Goal: Information Seeking & Learning: Learn about a topic

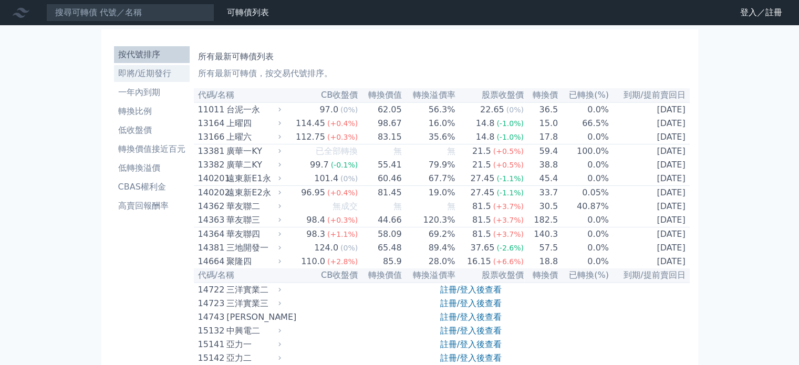
click at [153, 71] on li "即將/近期發行" at bounding box center [152, 73] width 76 height 13
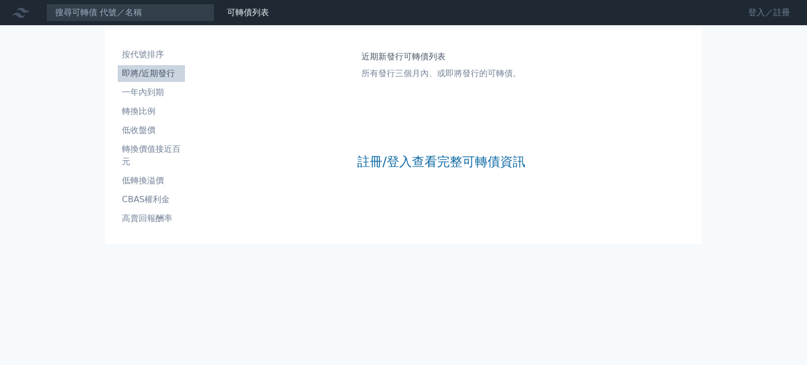
click at [785, 9] on link "登入／註冊" at bounding box center [769, 12] width 59 height 17
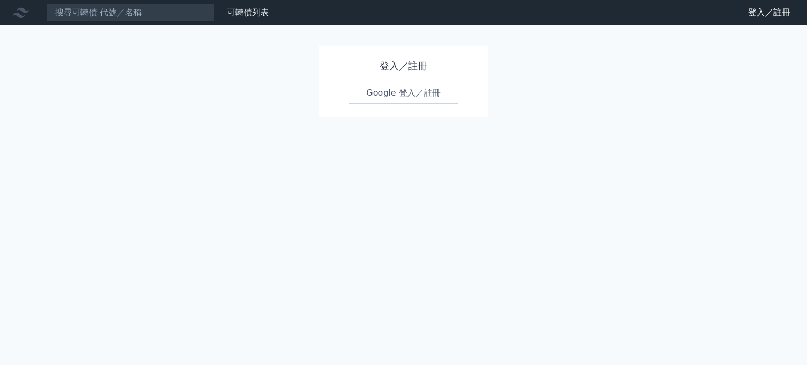
click at [422, 95] on link "Google 登入／註冊" at bounding box center [403, 93] width 109 height 22
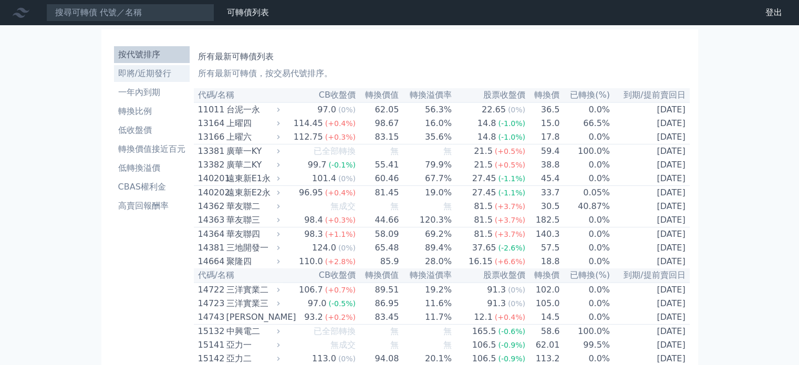
click at [137, 72] on li "即將/近期發行" at bounding box center [152, 73] width 76 height 13
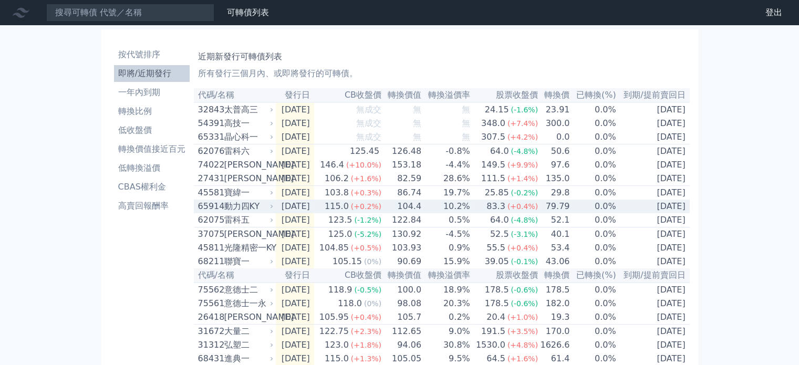
click at [235, 212] on div "動力四KY" at bounding box center [247, 206] width 47 height 13
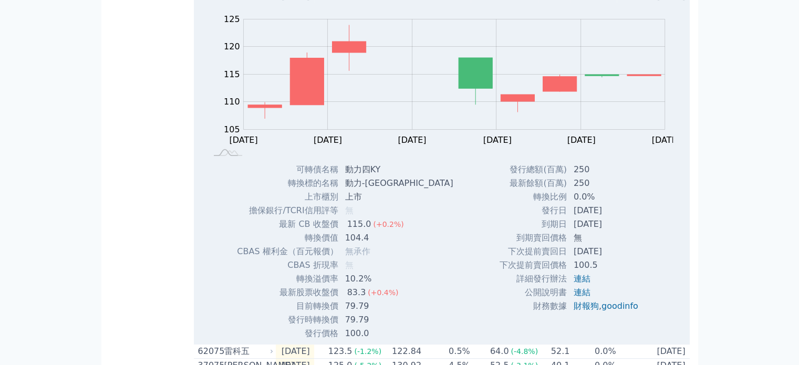
scroll to position [263, 0]
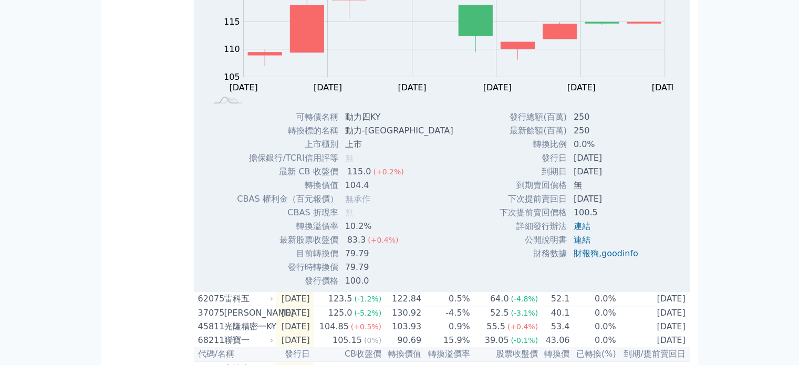
click at [448, 189] on div "Zoom Out 105 95 100 105 110 115 120 125 130 L [DATE] Aug [DATE] [DATE] Sep [DAT…" at bounding box center [442, 119] width 496 height 337
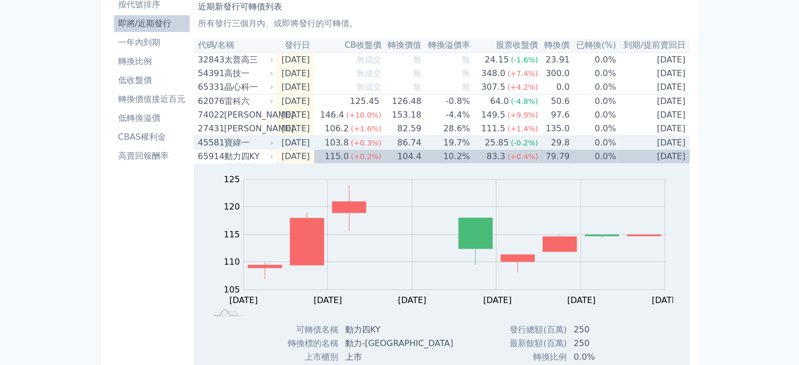
scroll to position [0, 0]
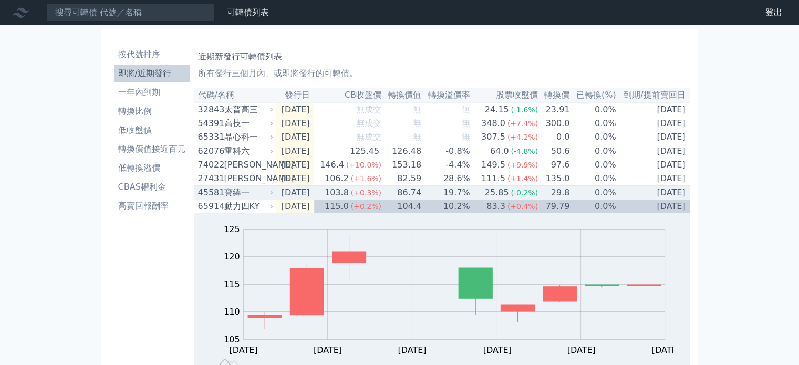
click at [305, 198] on td "[DATE]" at bounding box center [295, 193] width 38 height 14
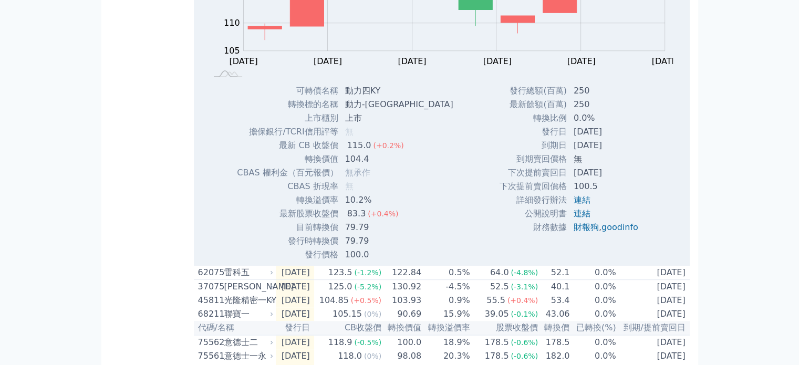
scroll to position [578, 0]
